Goal: Task Accomplishment & Management: Manage account settings

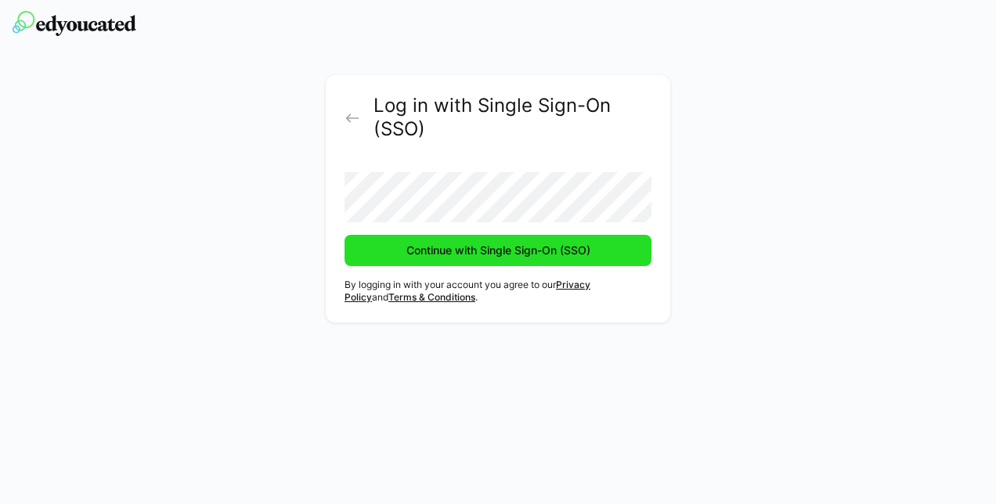
click at [475, 256] on span "Continue with Single Sign-On (SSO)" at bounding box center [498, 251] width 189 height 16
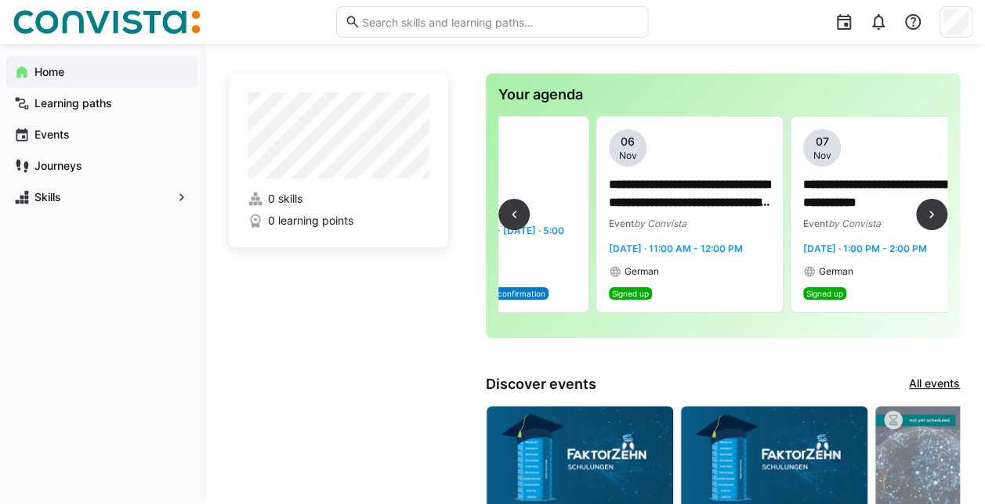
scroll to position [0, 128]
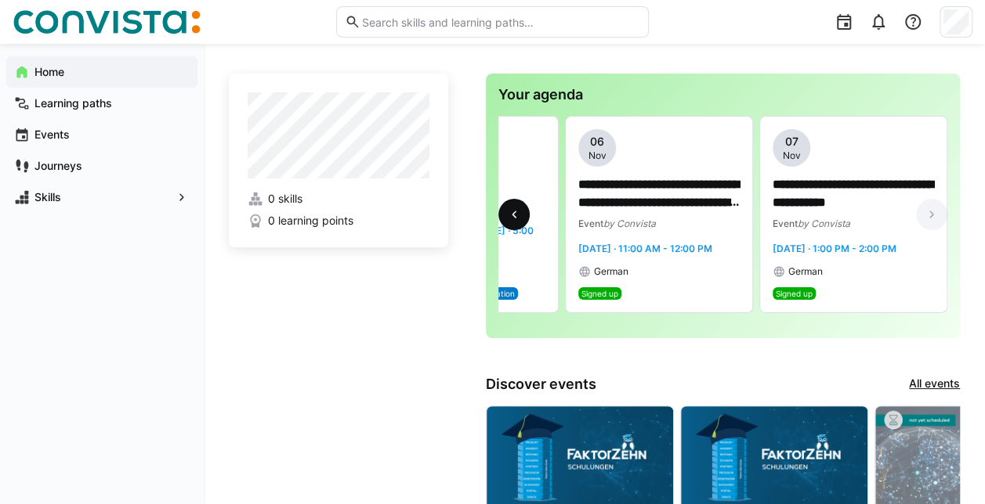
click at [521, 214] on eds-icon at bounding box center [514, 215] width 16 height 16
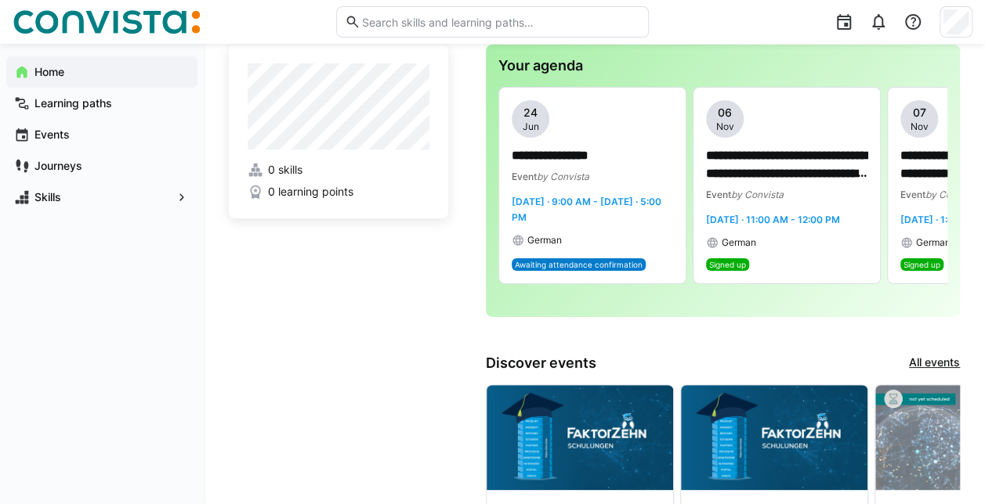
scroll to position [0, 0]
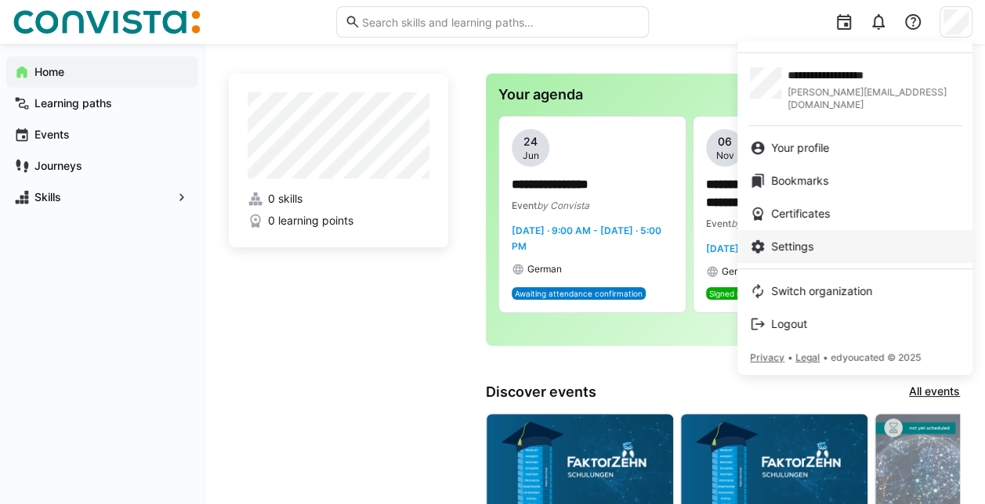
click at [825, 239] on div "Settings" at bounding box center [855, 247] width 210 height 16
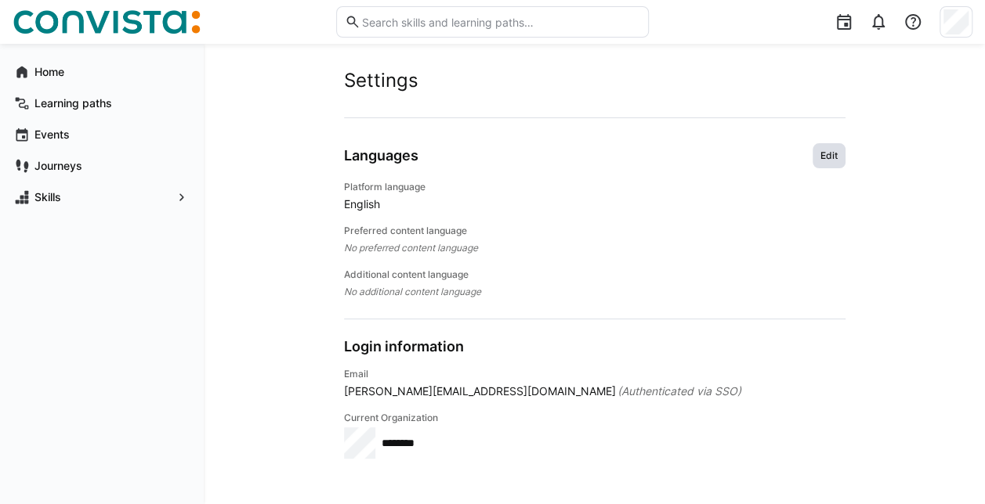
click at [815, 150] on span "Edit" at bounding box center [828, 155] width 33 height 25
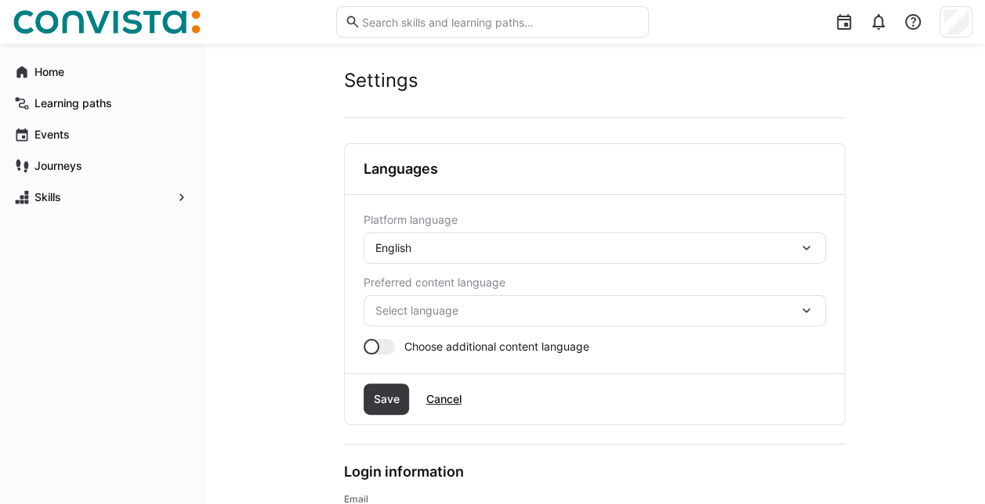
click at [812, 246] on eds-icon at bounding box center [806, 248] width 16 height 16
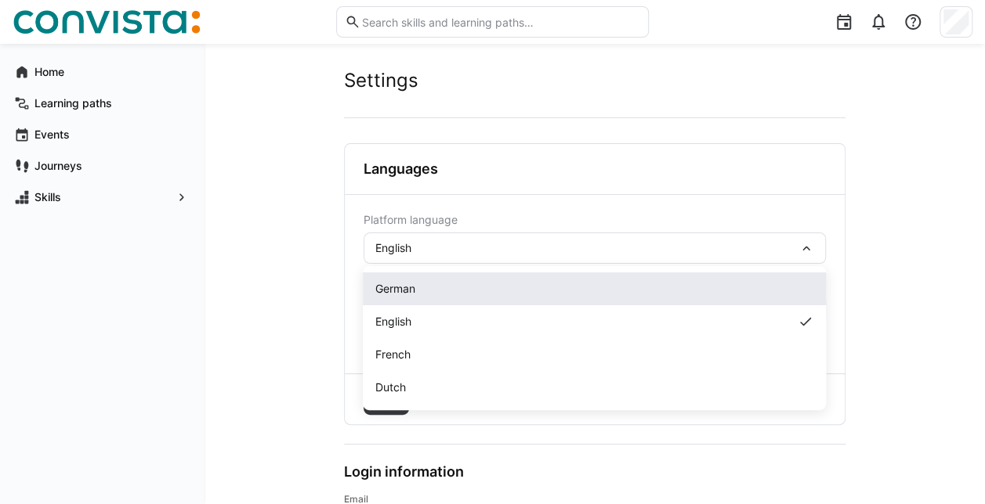
click at [478, 287] on div "German" at bounding box center [594, 289] width 438 height 16
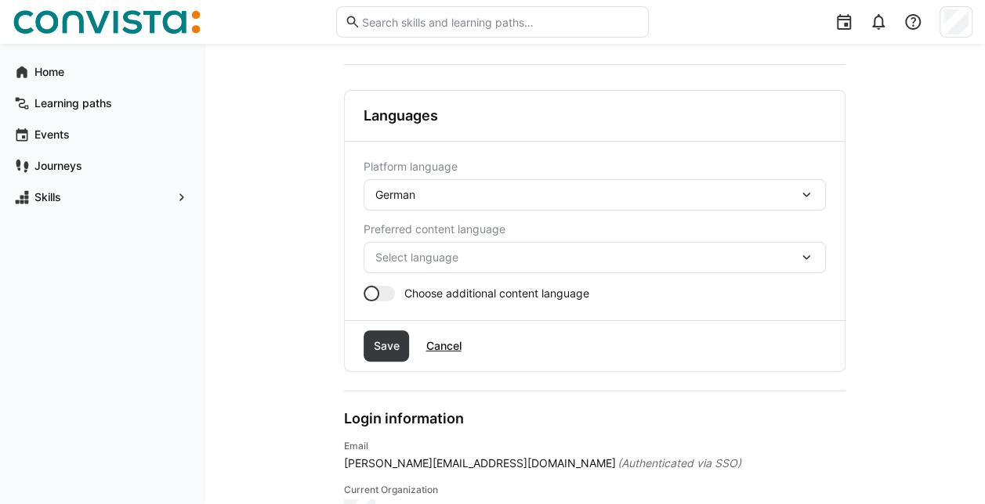
scroll to position [78, 0]
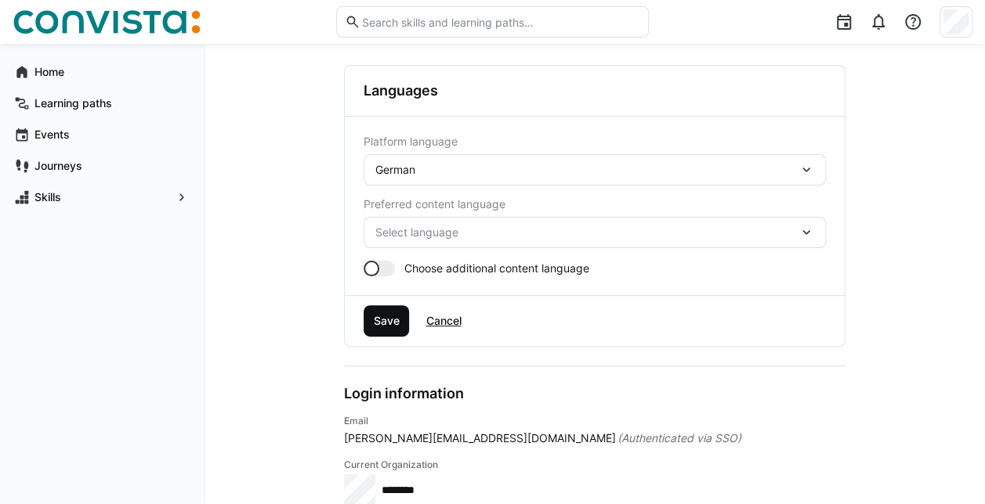
click at [399, 323] on span "Save" at bounding box center [385, 321] width 31 height 16
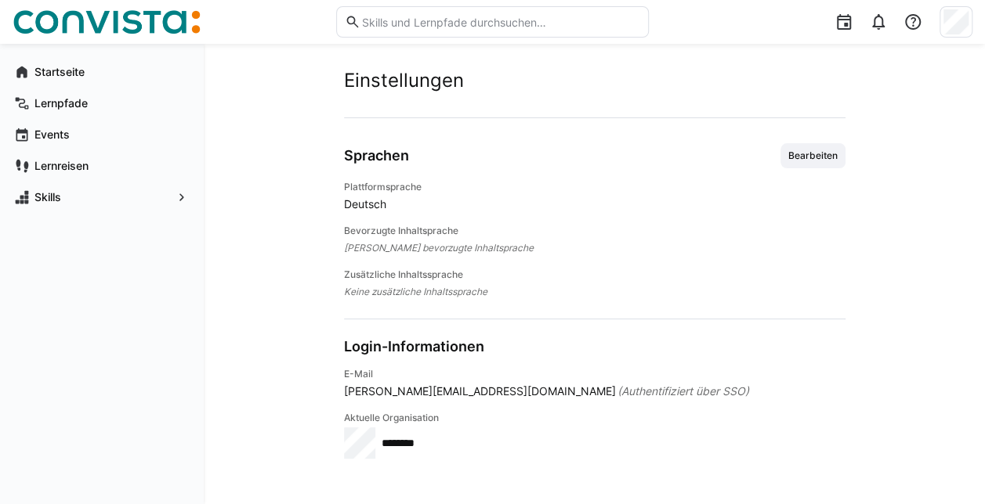
scroll to position [0, 0]
click at [0, 0] on app-navigation-label "Startseite" at bounding box center [0, 0] width 0 height 0
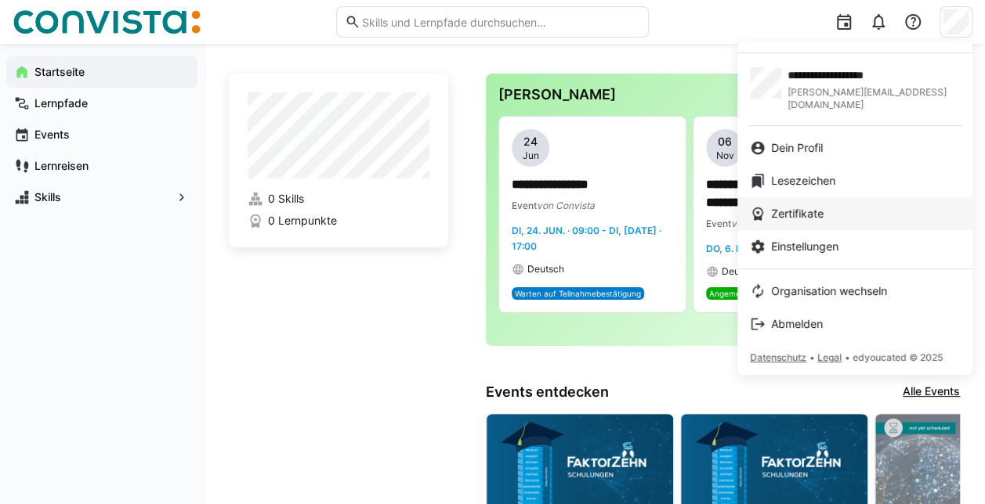
click at [837, 206] on div "Zertifikate" at bounding box center [855, 214] width 210 height 16
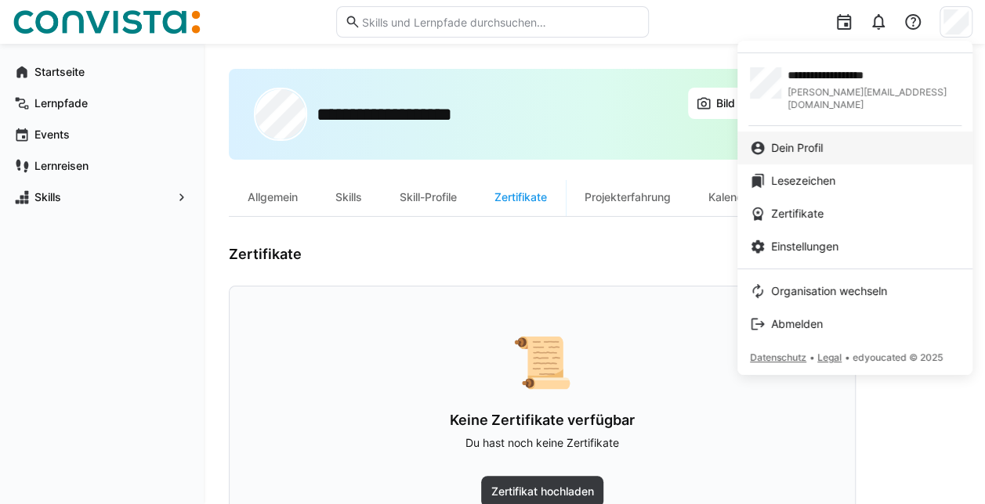
click at [853, 140] on div "Dein Profil" at bounding box center [855, 148] width 210 height 16
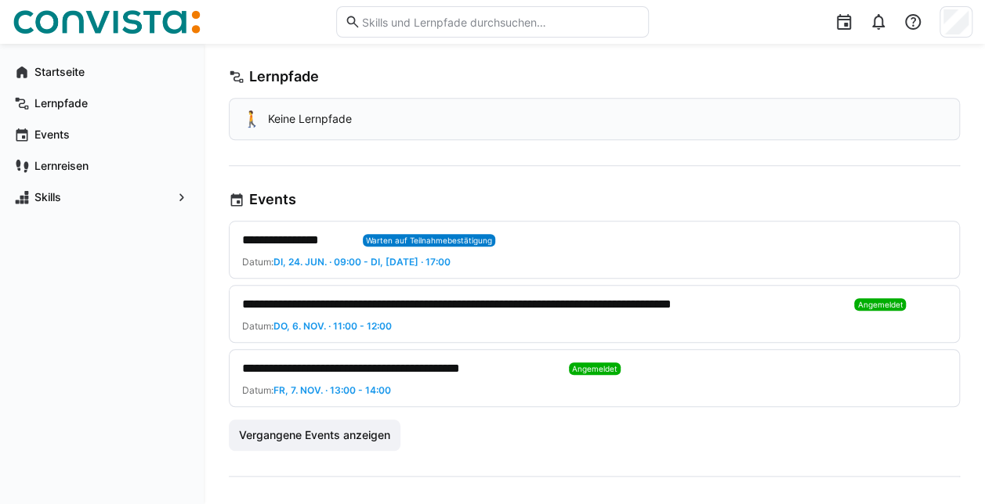
scroll to position [705, 0]
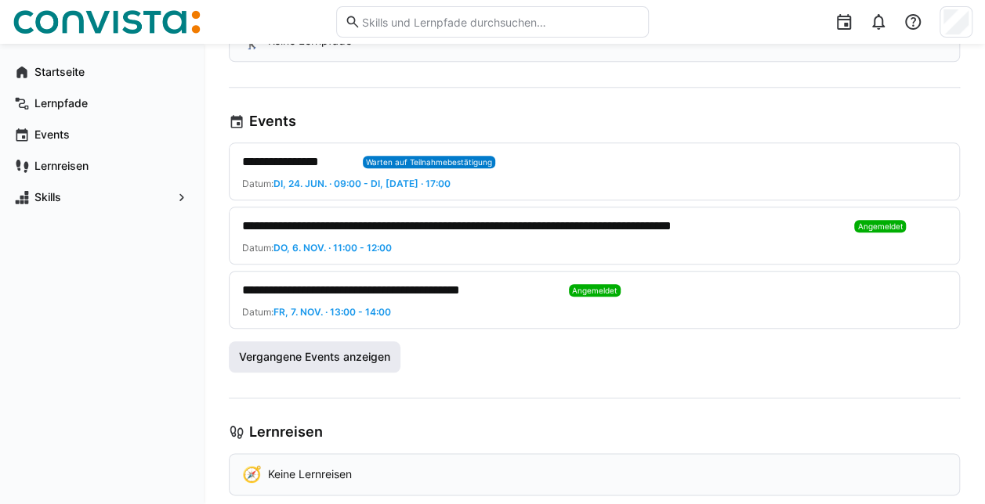
click at [323, 354] on span "Vergangene Events anzeigen" at bounding box center [315, 357] width 156 height 16
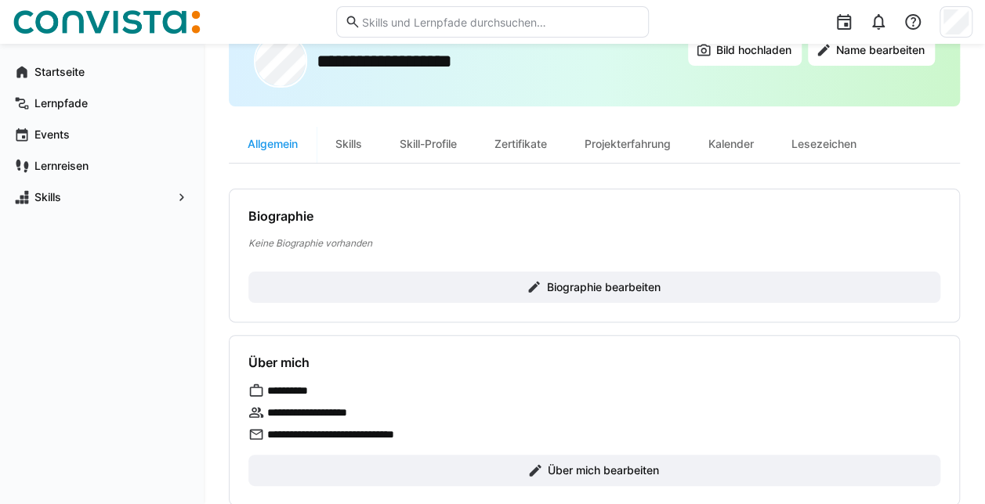
scroll to position [78, 0]
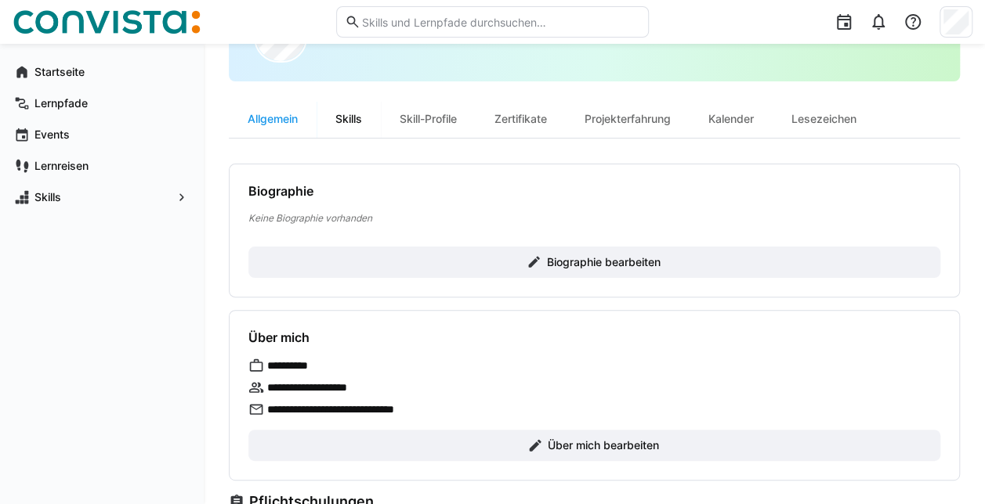
click at [357, 121] on div "Skills" at bounding box center [348, 119] width 64 height 38
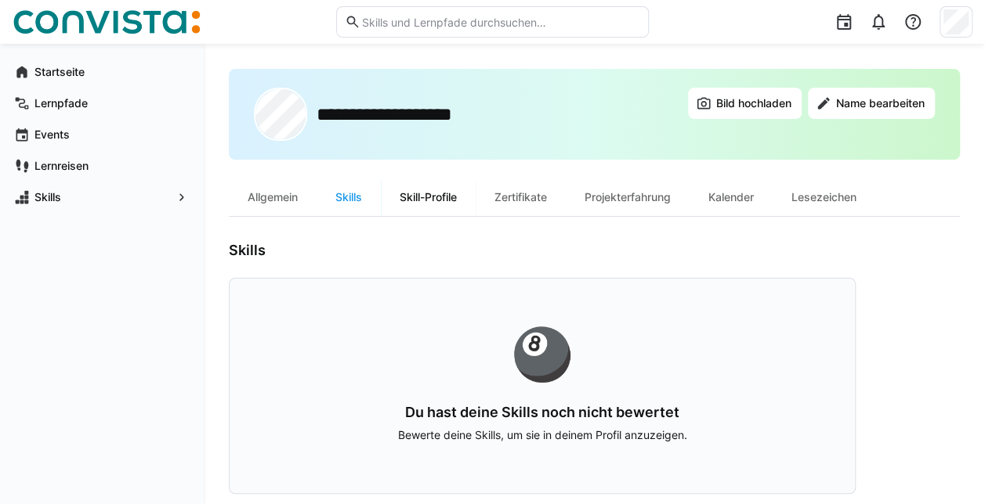
click at [443, 189] on div "Skill-Profile" at bounding box center [428, 198] width 95 height 38
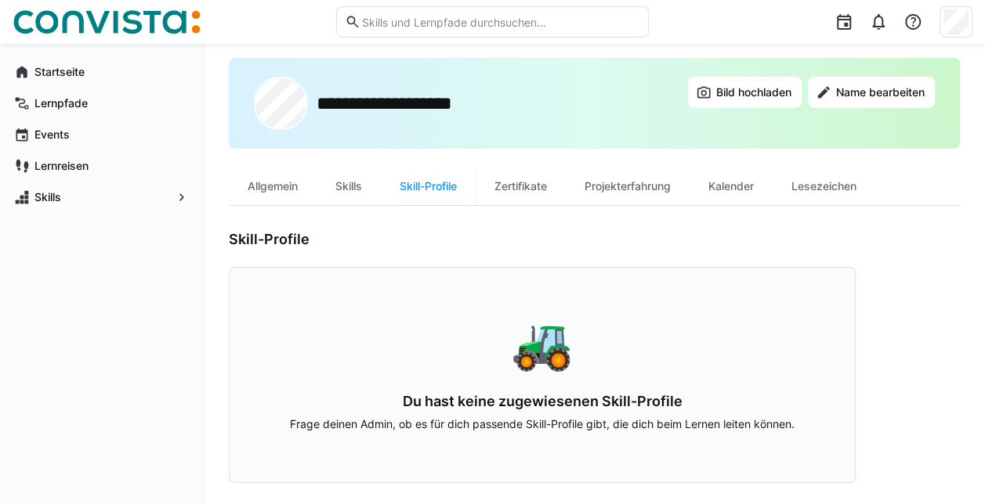
scroll to position [14, 0]
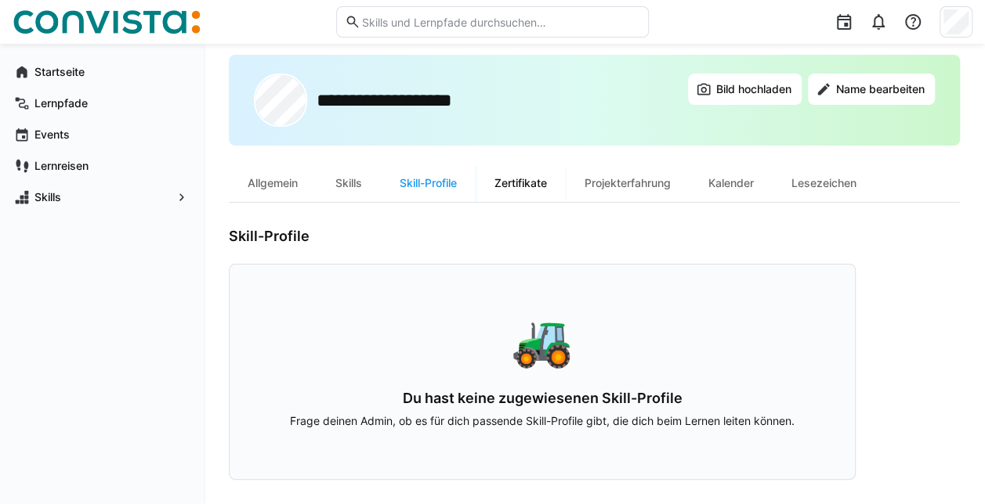
click at [528, 186] on div "Zertifikate" at bounding box center [520, 183] width 90 height 38
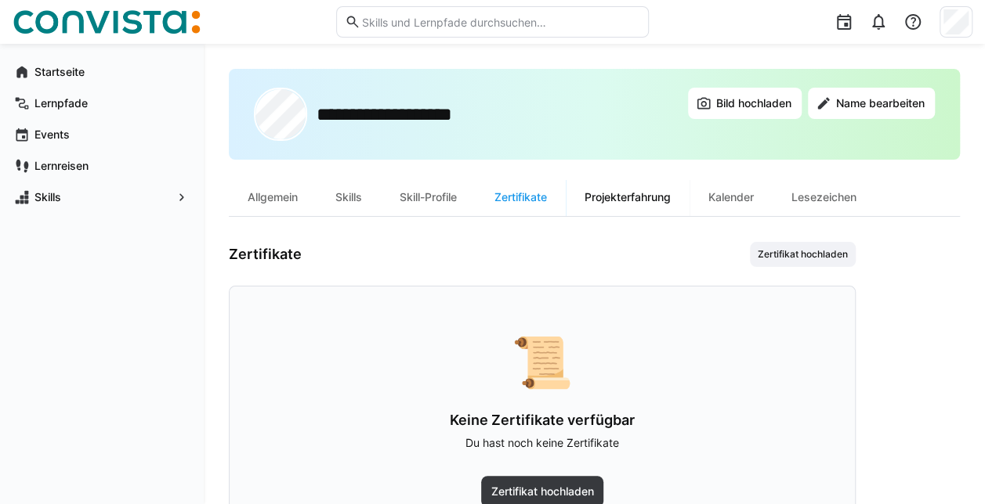
click at [631, 193] on div "Projekterfahrung" at bounding box center [628, 198] width 124 height 38
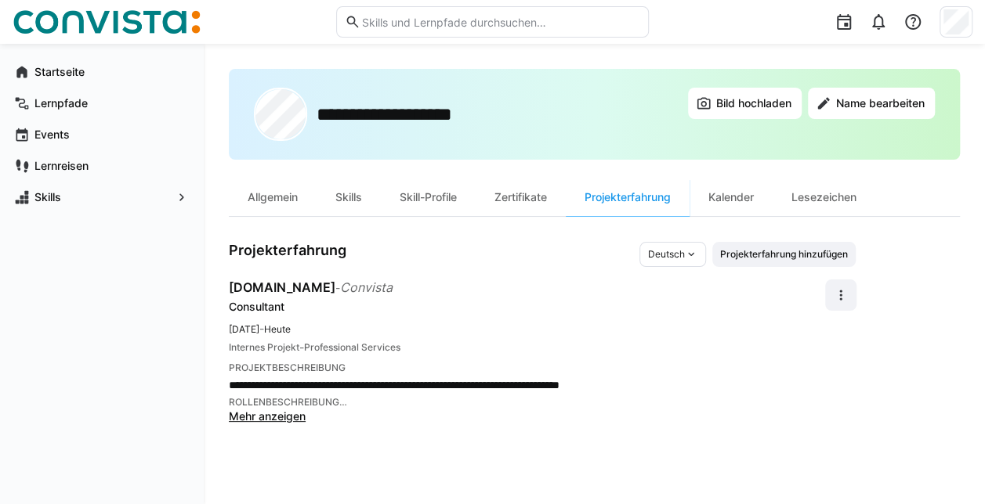
click at [296, 417] on span "Mehr anzeigen" at bounding box center [267, 416] width 77 height 13
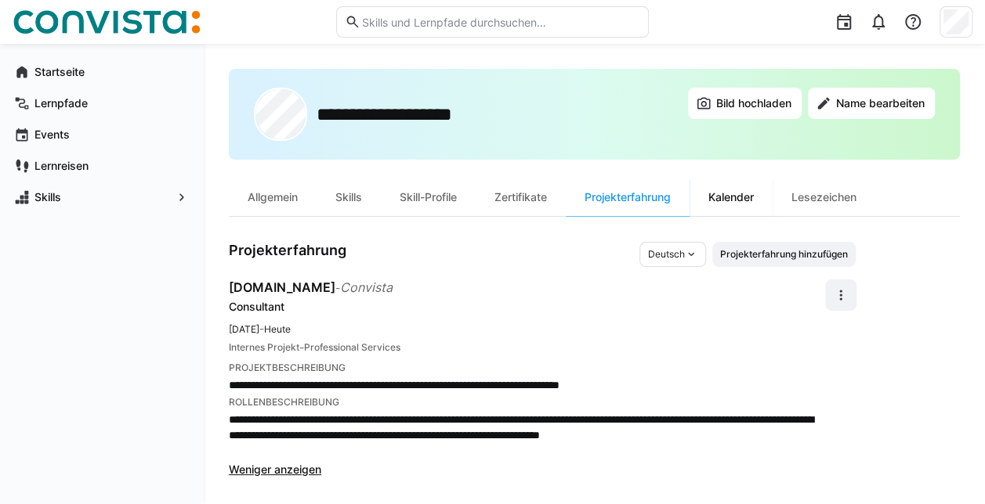
click at [757, 197] on div "Kalender" at bounding box center [730, 198] width 83 height 38
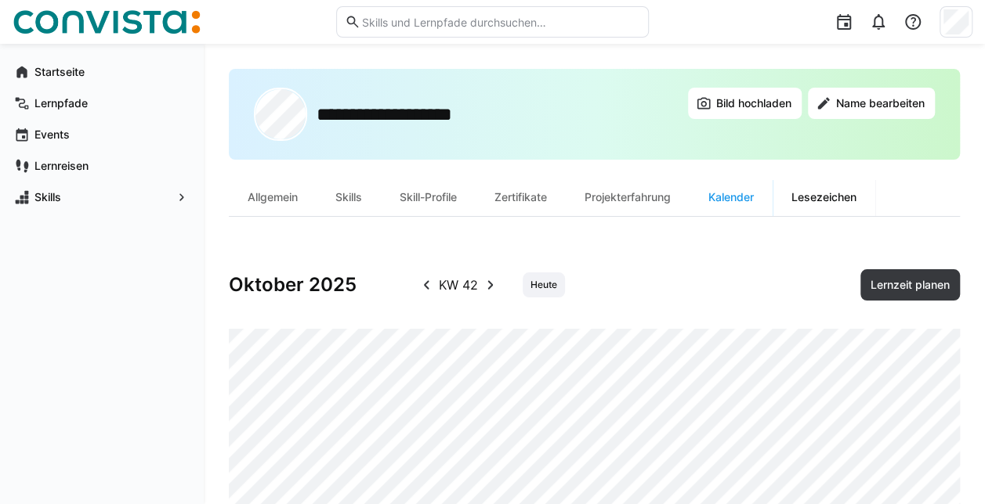
click at [822, 192] on div "Lesezeichen" at bounding box center [823, 198] width 103 height 38
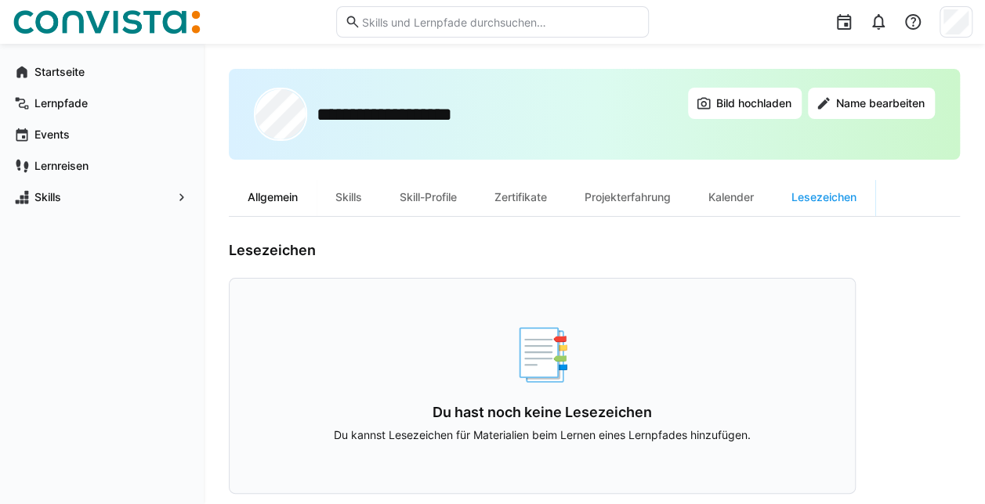
click at [272, 186] on div "Allgemein" at bounding box center [273, 198] width 88 height 38
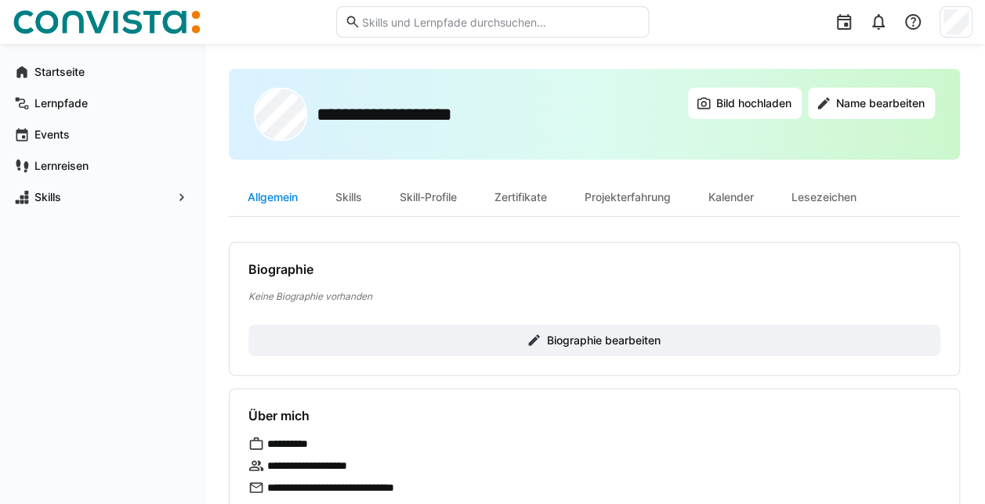
click at [281, 195] on div "Allgemein" at bounding box center [273, 198] width 88 height 38
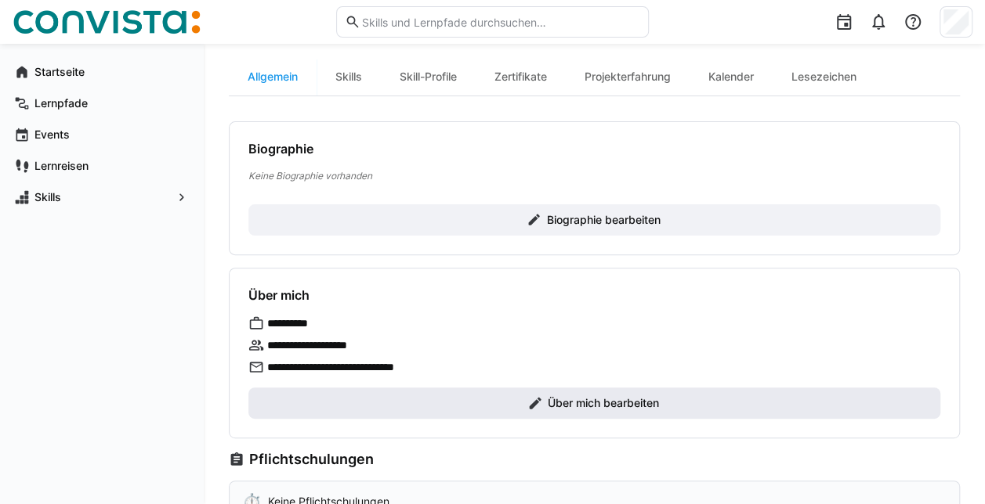
scroll to position [157, 0]
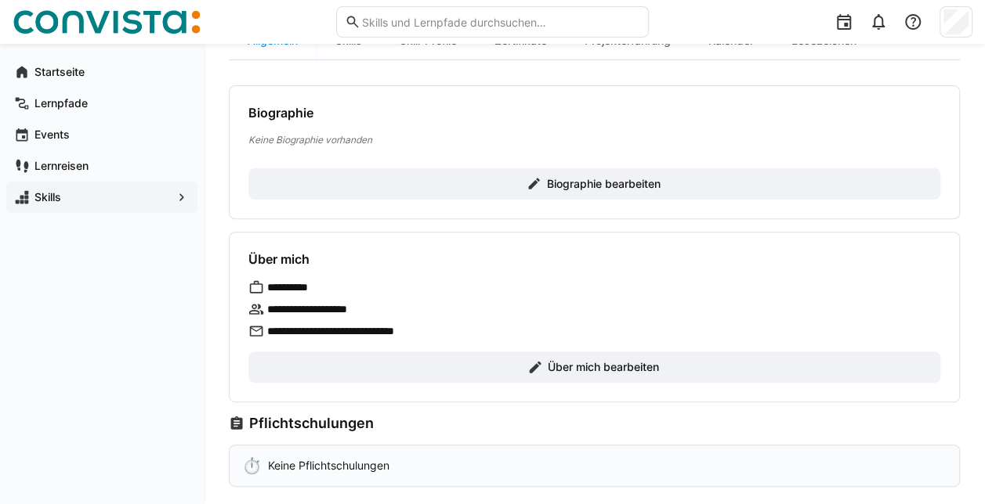
click at [92, 193] on span "Skills" at bounding box center [101, 198] width 139 height 16
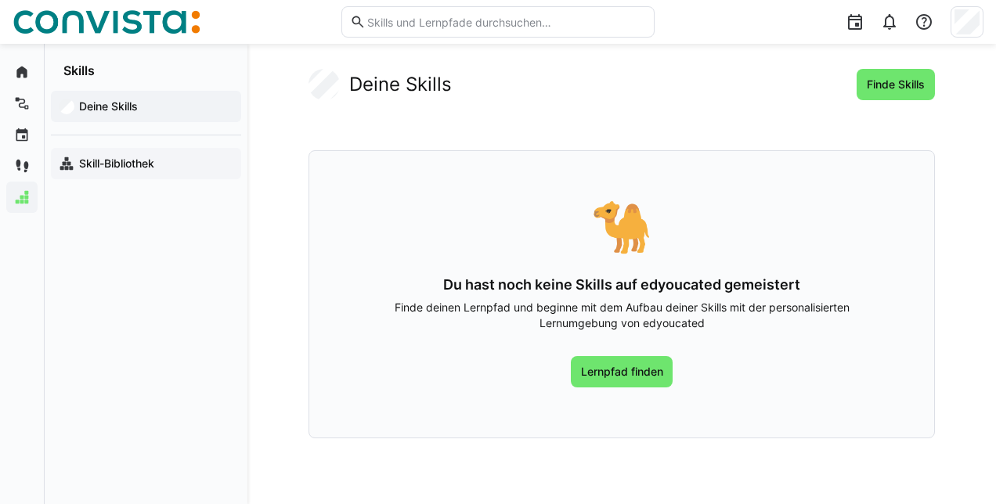
click at [0, 0] on app-navigation-label "Skill-Bibliothek" at bounding box center [0, 0] width 0 height 0
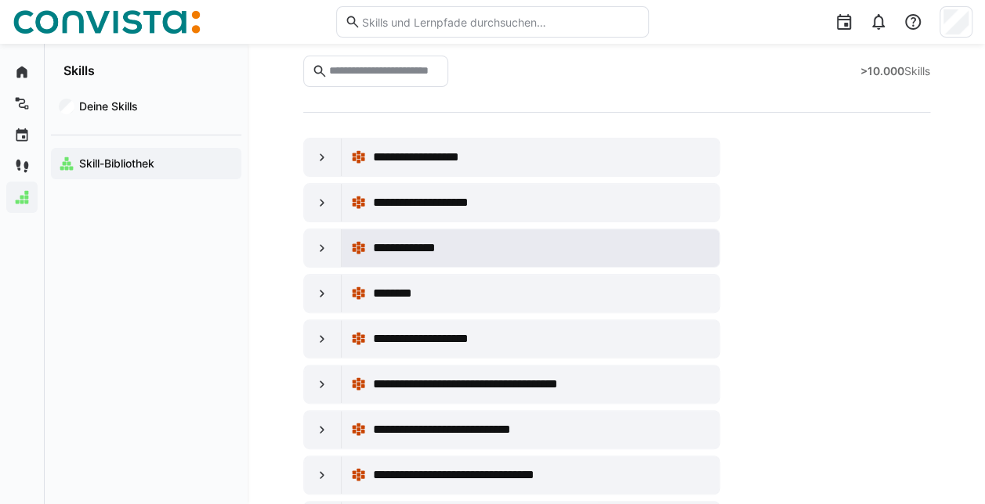
scroll to position [78, 0]
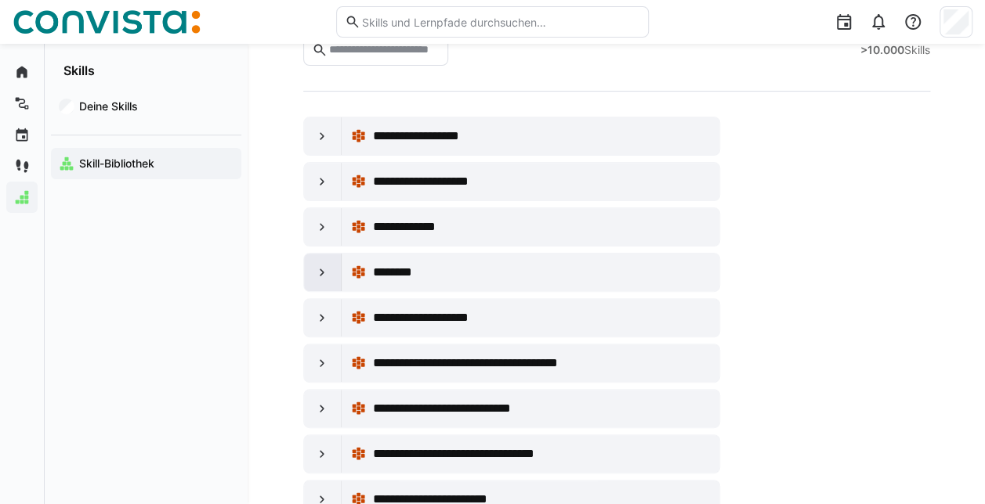
click at [329, 276] on eds-icon at bounding box center [322, 273] width 16 height 16
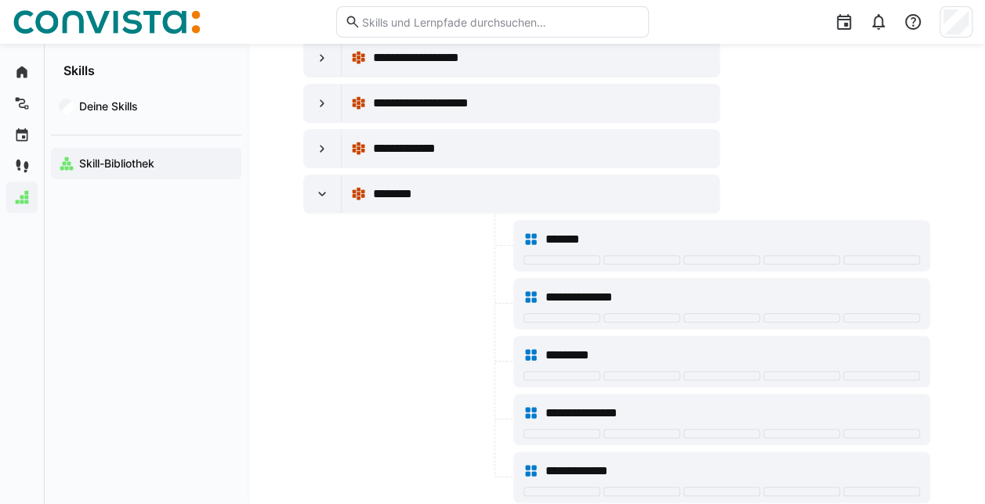
scroll to position [235, 0]
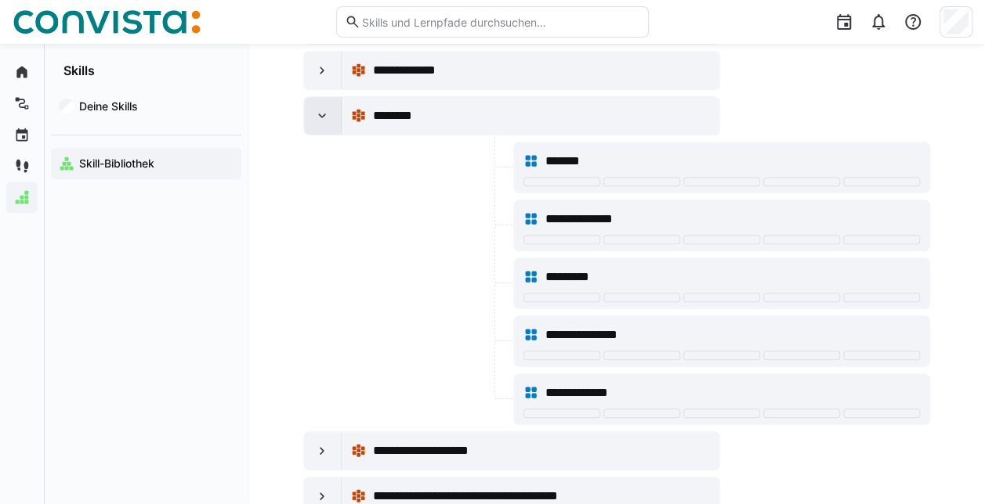
click at [316, 116] on eds-icon at bounding box center [322, 116] width 16 height 16
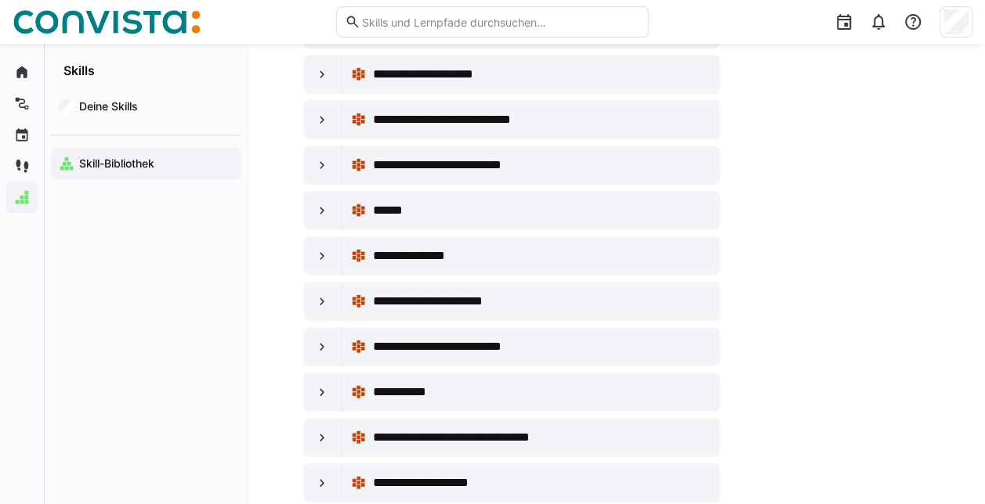
scroll to position [3290, 0]
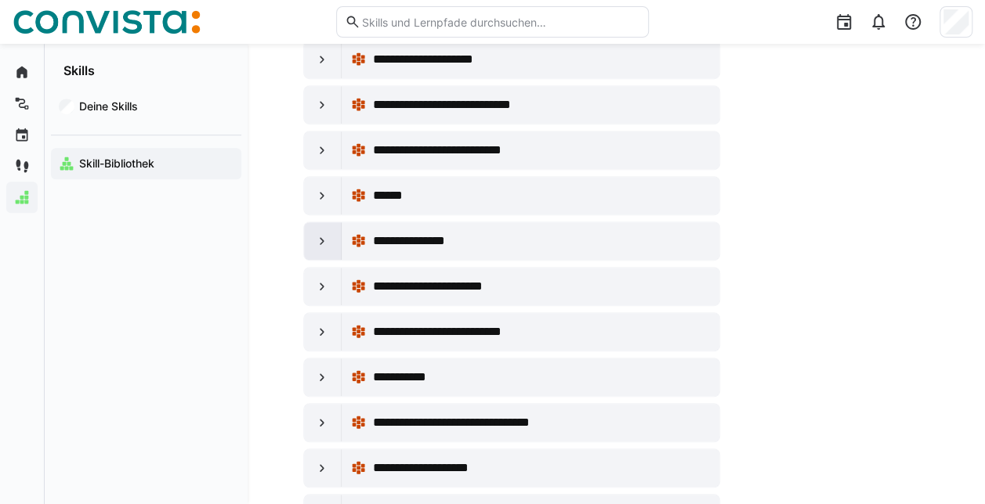
click at [321, 233] on eds-icon at bounding box center [322, 241] width 16 height 16
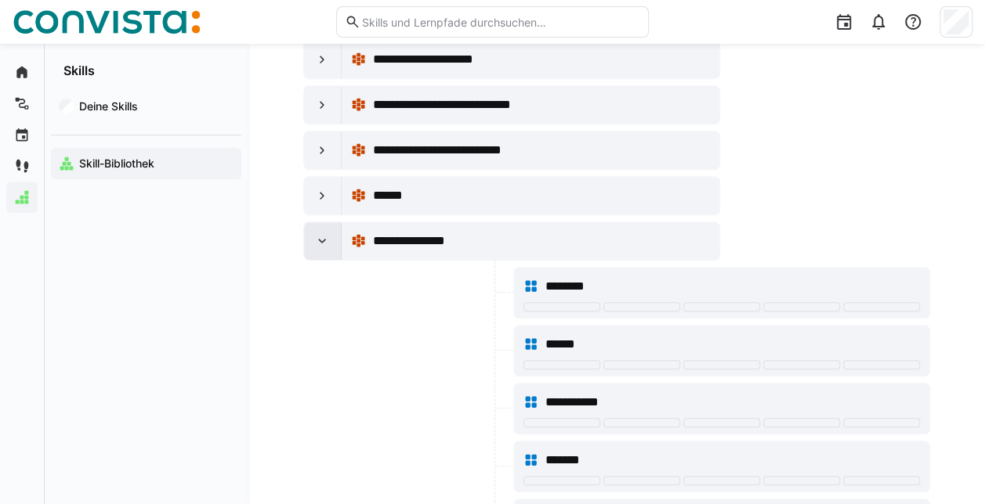
click at [316, 233] on eds-icon at bounding box center [322, 241] width 16 height 16
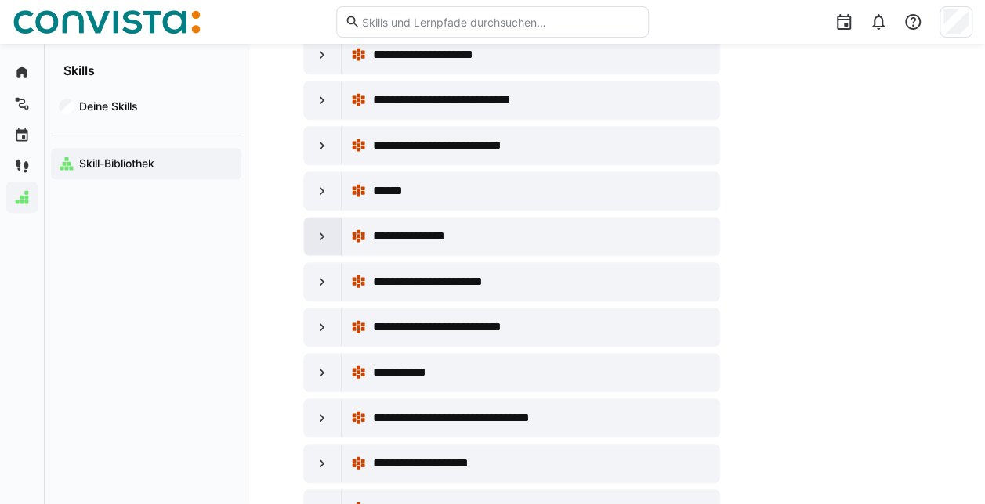
scroll to position [3368, 0]
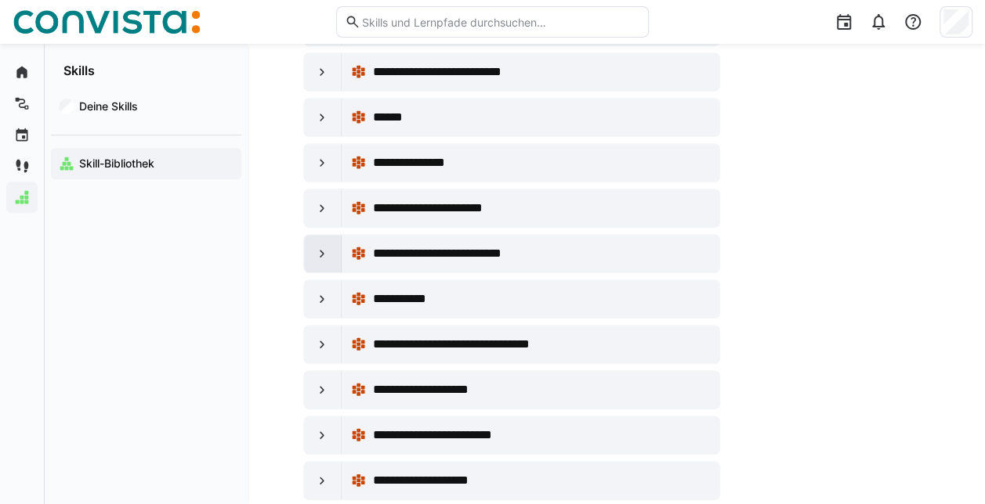
click at [311, 235] on div at bounding box center [323, 254] width 38 height 38
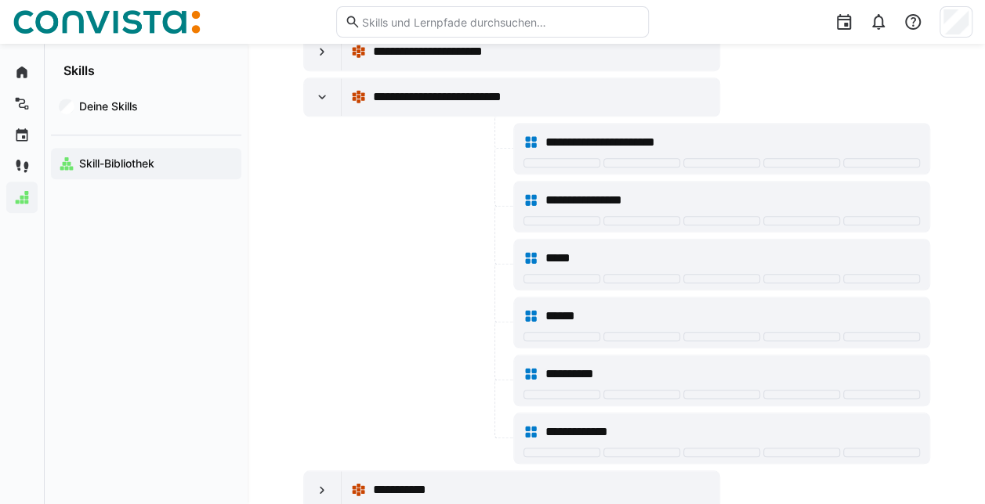
scroll to position [3446, 0]
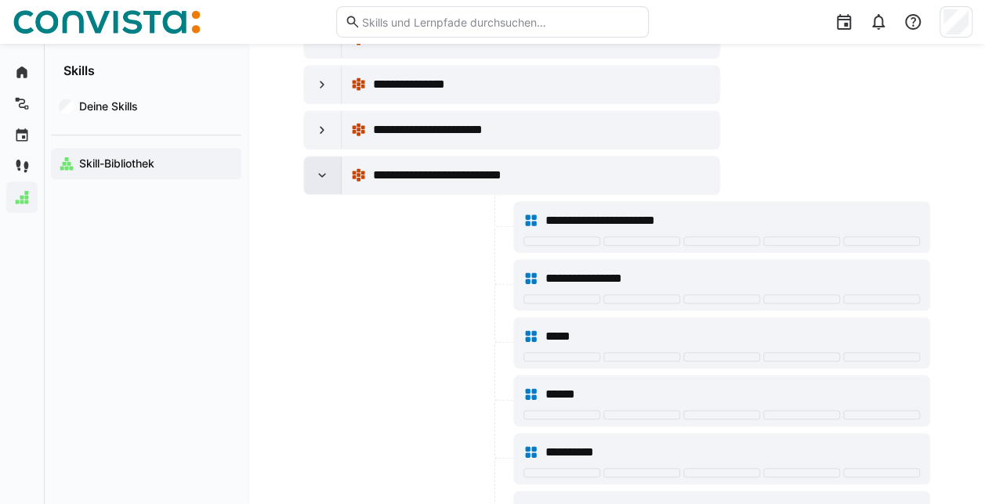
click at [320, 157] on div at bounding box center [323, 176] width 38 height 38
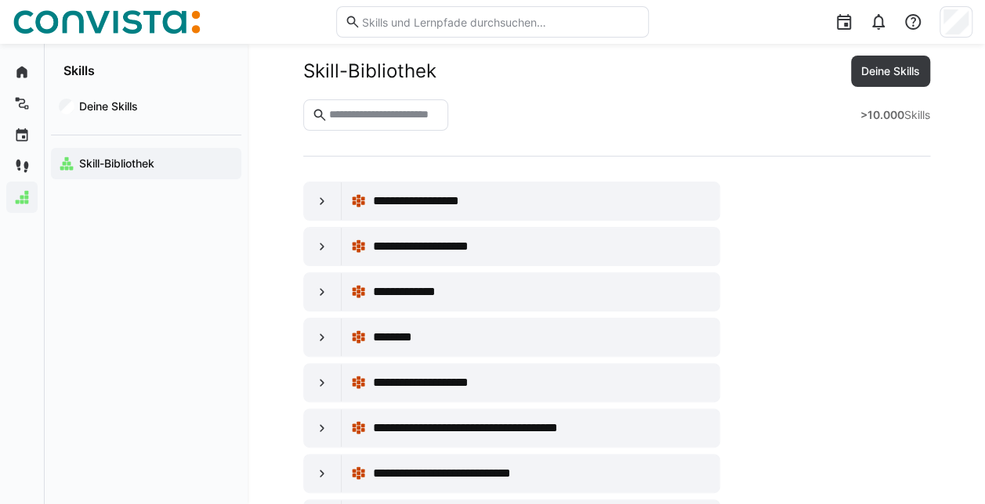
scroll to position [0, 0]
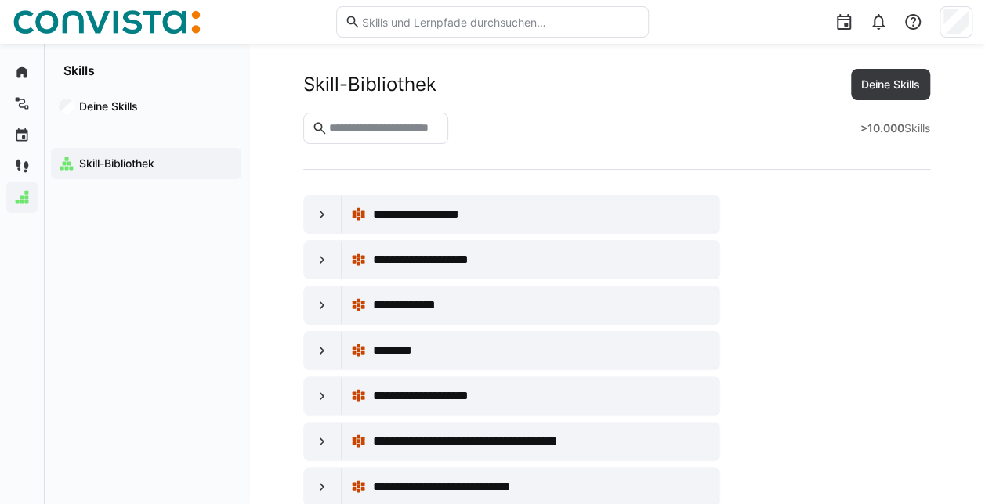
click at [439, 128] on input "text" at bounding box center [383, 128] width 113 height 14
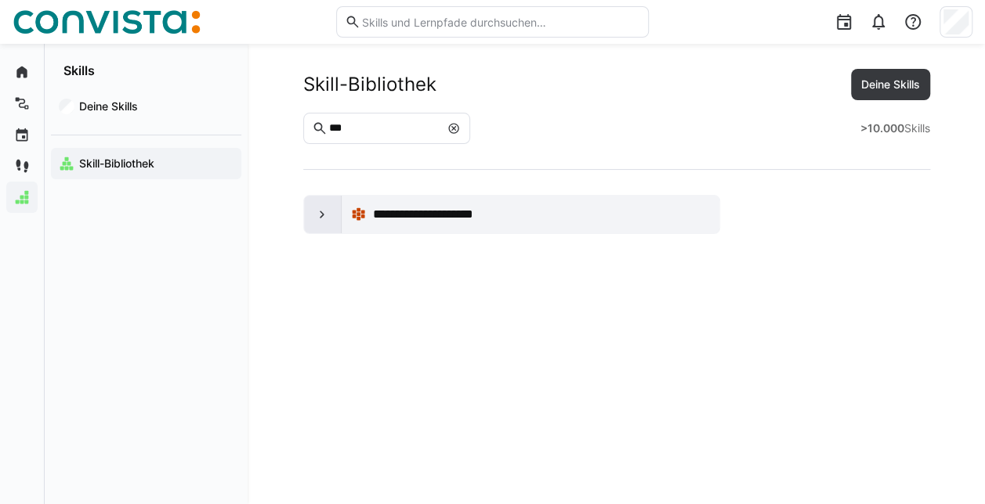
click at [314, 212] on eds-icon at bounding box center [322, 215] width 16 height 16
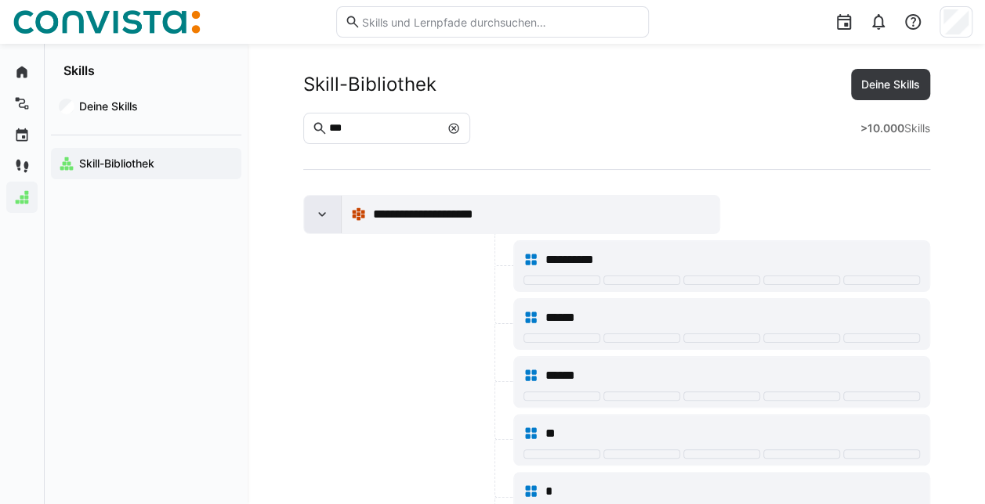
click at [322, 214] on eds-icon at bounding box center [322, 215] width 16 height 16
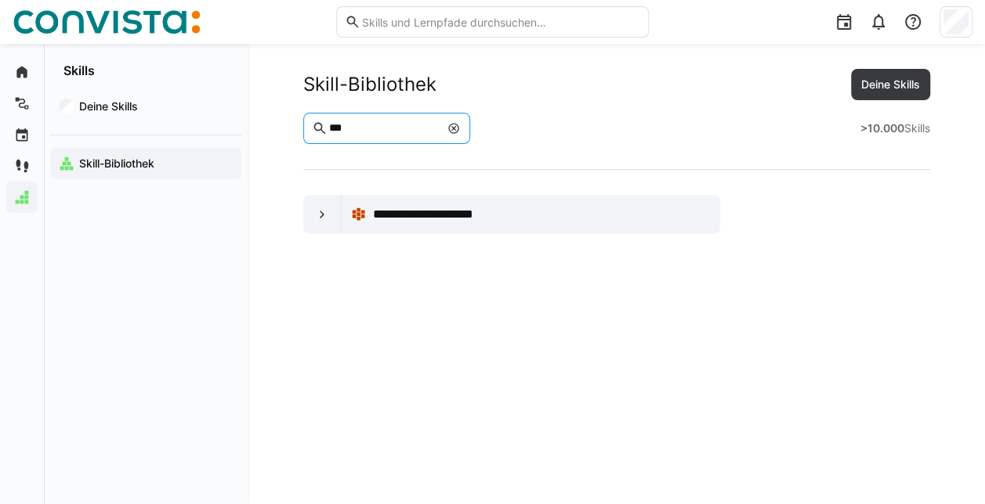
click at [370, 125] on input "***" at bounding box center [383, 128] width 113 height 14
type input "*"
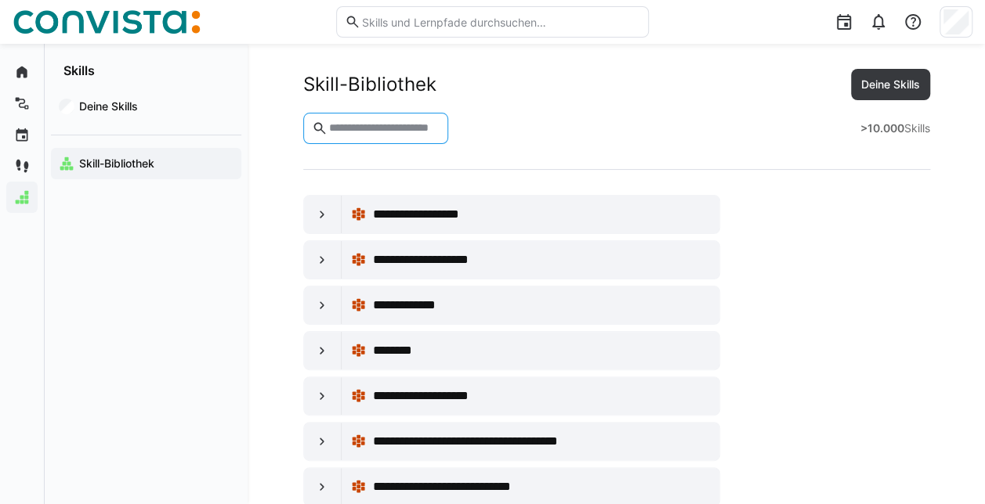
click at [614, 96] on div "Skill-Bibliothek Deine Skills" at bounding box center [616, 84] width 627 height 31
